Goal: Navigation & Orientation: Find specific page/section

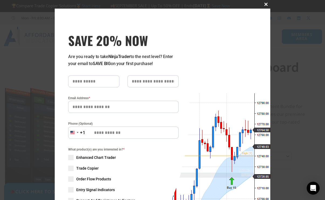
click at [264, 4] on span "SAVE 20% NOW popup" at bounding box center [265, 4] width 9 height 3
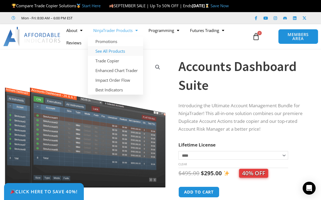
click at [115, 56] on link "See All Products" at bounding box center [115, 51] width 55 height 10
